Goal: Task Accomplishment & Management: Manage account settings

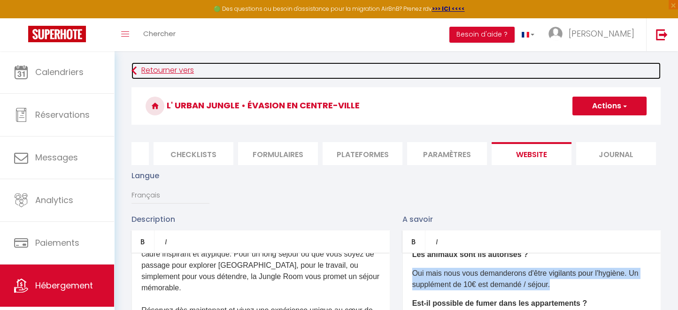
click at [134, 70] on icon at bounding box center [133, 70] width 5 height 17
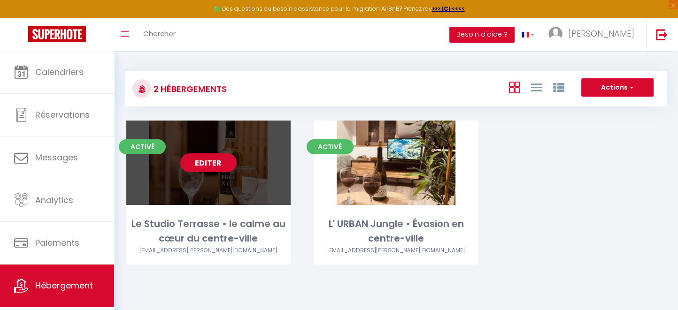
click at [224, 167] on link "Editer" at bounding box center [208, 163] width 56 height 19
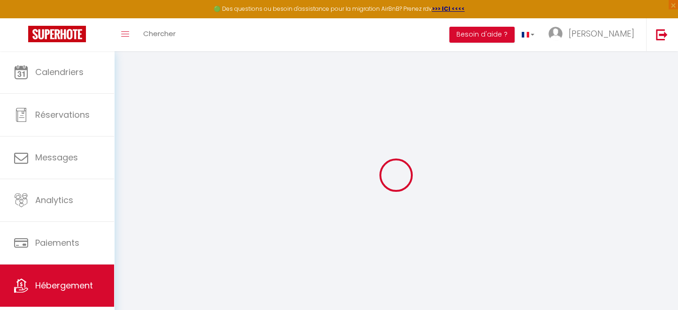
type input "Oups ! Les dates sélectionnées sont indisponibles."
type textarea "Malheureusement les dates sélectionnées sont indisponibles. Nous vous invitons …"
type input "49.4436011"
type input "1.0833863"
checkbox input "true"
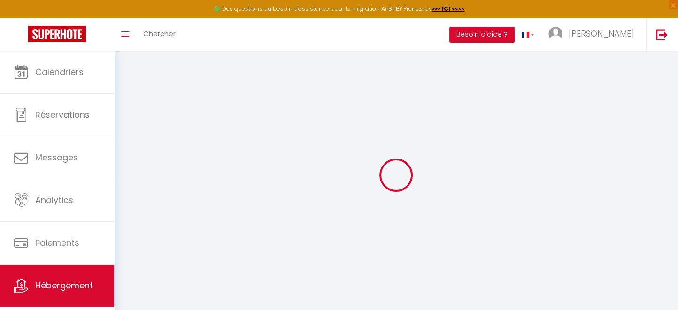
checkbox input "false"
select select
checkbox input "false"
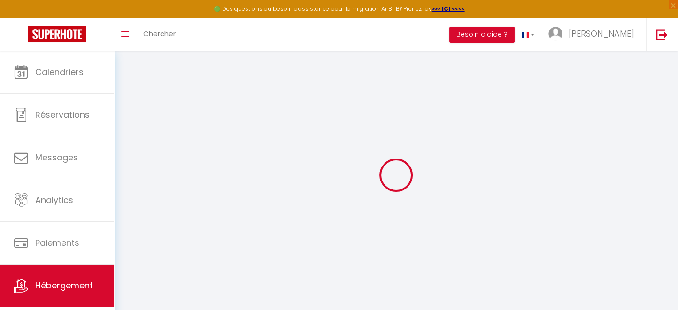
checkbox input "false"
select select "15:00"
select select "23:45"
select select "11:00"
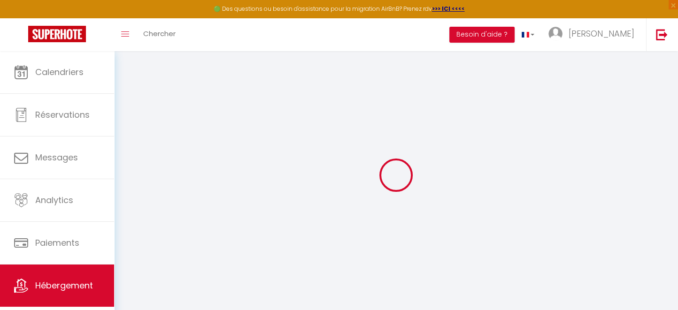
select select "30"
select select "120"
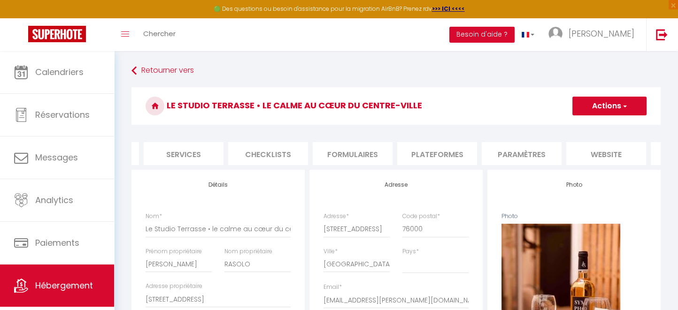
scroll to position [0, 242]
click at [610, 157] on li "website" at bounding box center [606, 153] width 80 height 23
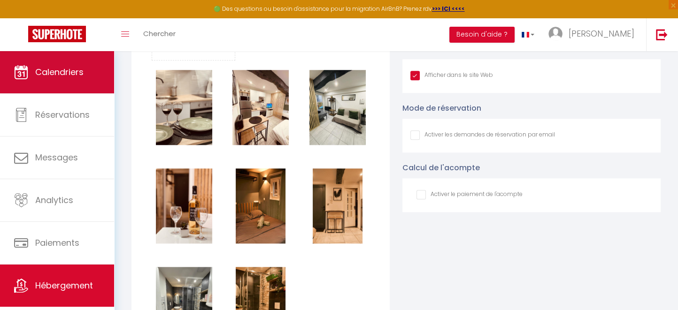
scroll to position [1064, 0]
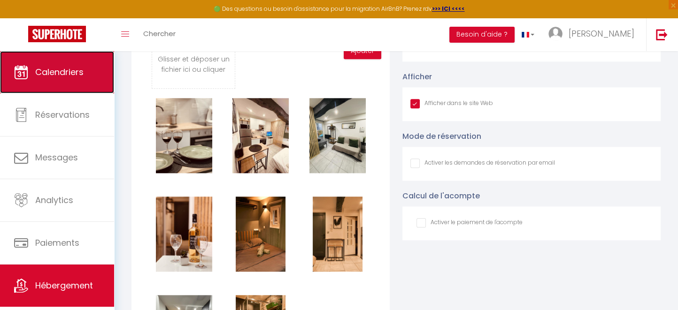
click at [73, 82] on link "Calendriers" at bounding box center [57, 72] width 114 height 42
